Goal: Use online tool/utility

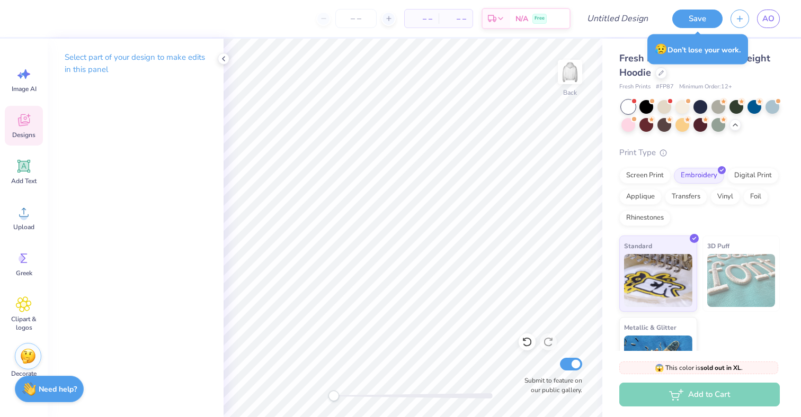
click at [30, 122] on icon at bounding box center [24, 120] width 12 height 12
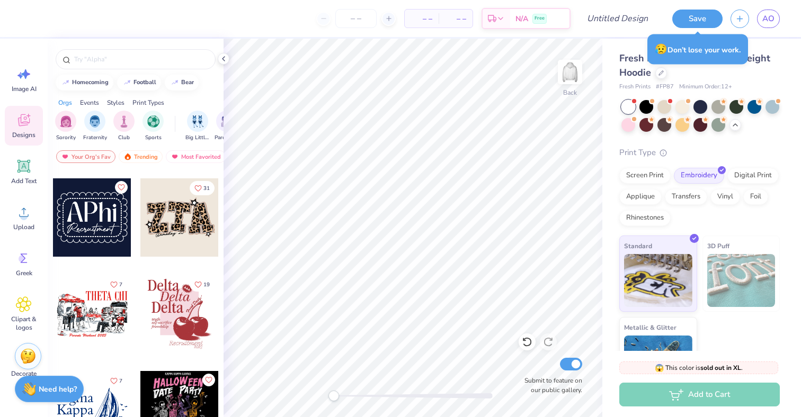
scroll to position [3366, 0]
click at [177, 330] on div at bounding box center [179, 314] width 78 height 78
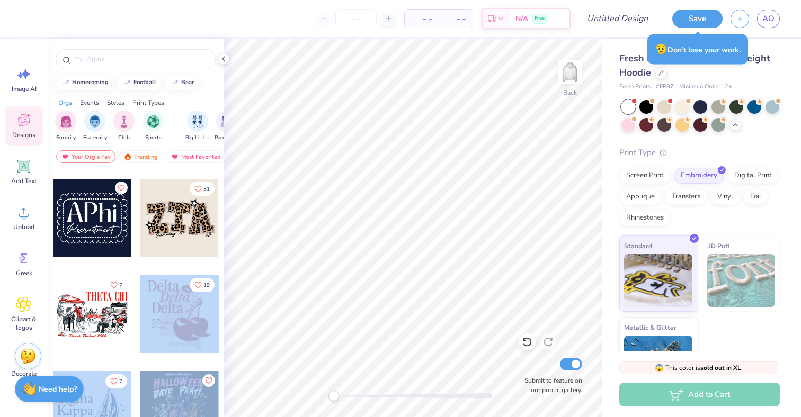
click at [317, 219] on div "– – Per Item – – Total Est. Delivery N/A Free Design Title Save AO Image AI Des…" at bounding box center [400, 208] width 801 height 417
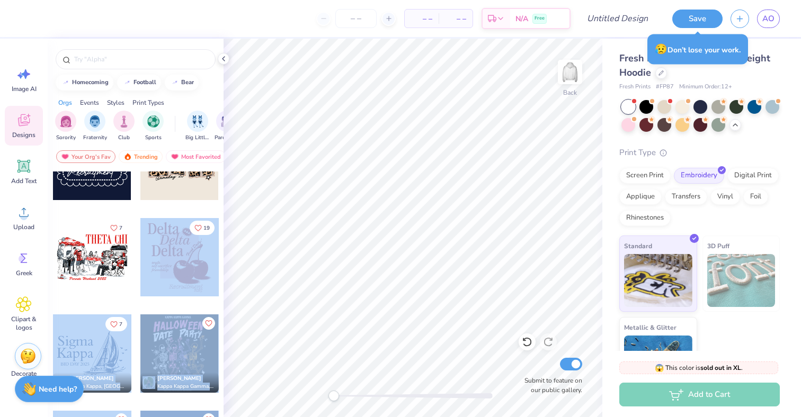
click at [188, 282] on div at bounding box center [179, 257] width 78 height 78
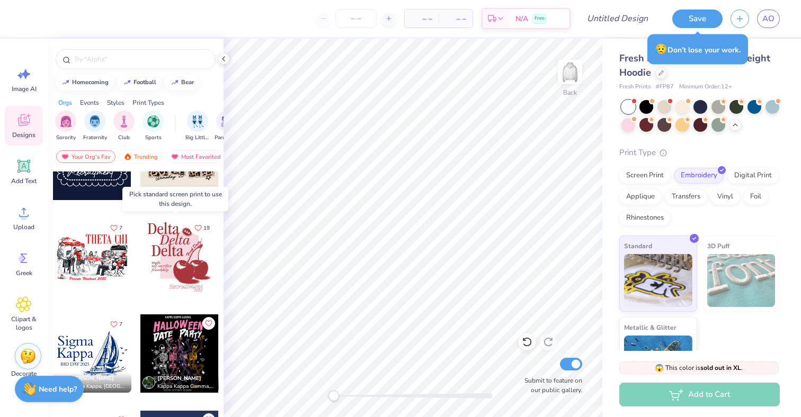
click at [188, 282] on div at bounding box center [179, 257] width 78 height 78
click at [660, 174] on div "Screen Print" at bounding box center [644, 174] width 51 height 16
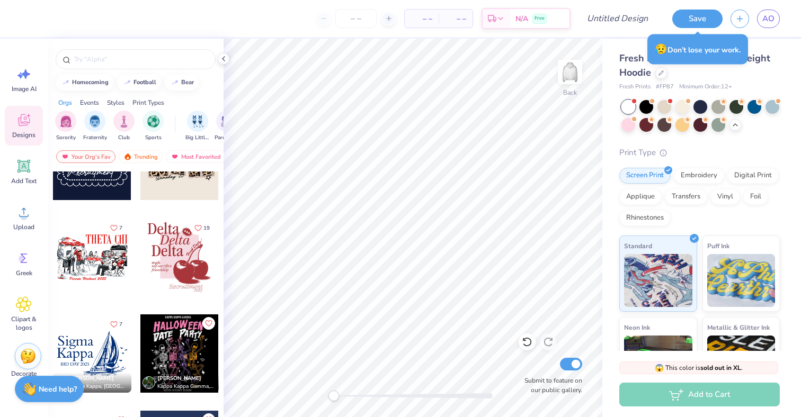
click at [174, 255] on div at bounding box center [179, 257] width 78 height 78
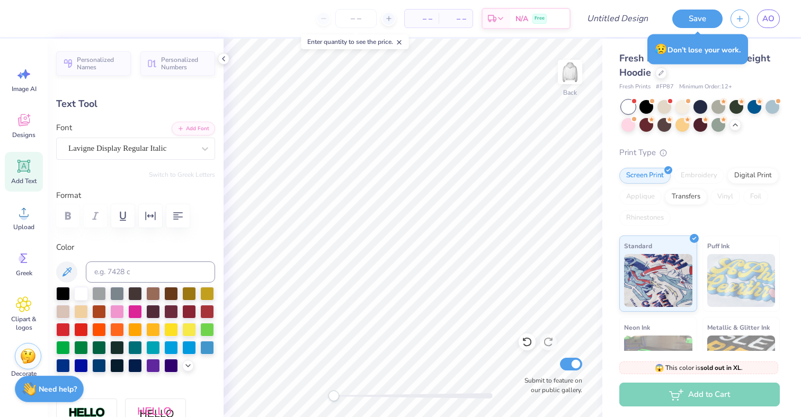
type input "4.77"
type input "0.64"
type input "11.80"
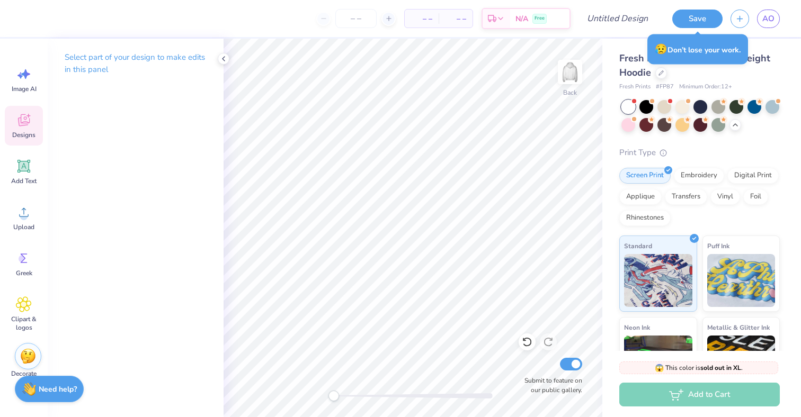
click at [24, 137] on span "Designs" at bounding box center [23, 135] width 23 height 8
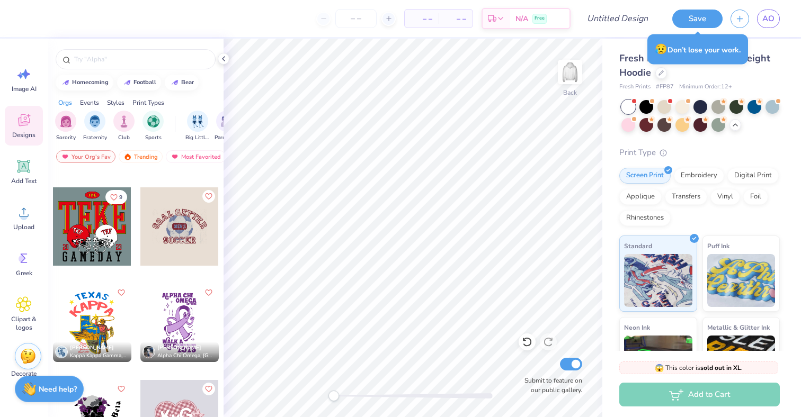
scroll to position [7600, 0]
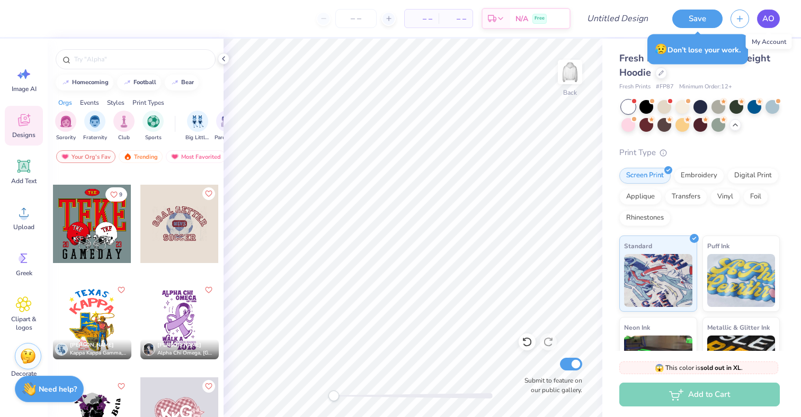
click at [770, 24] on span "AO" at bounding box center [768, 19] width 12 height 12
